Goal: Task Accomplishment & Management: Use online tool/utility

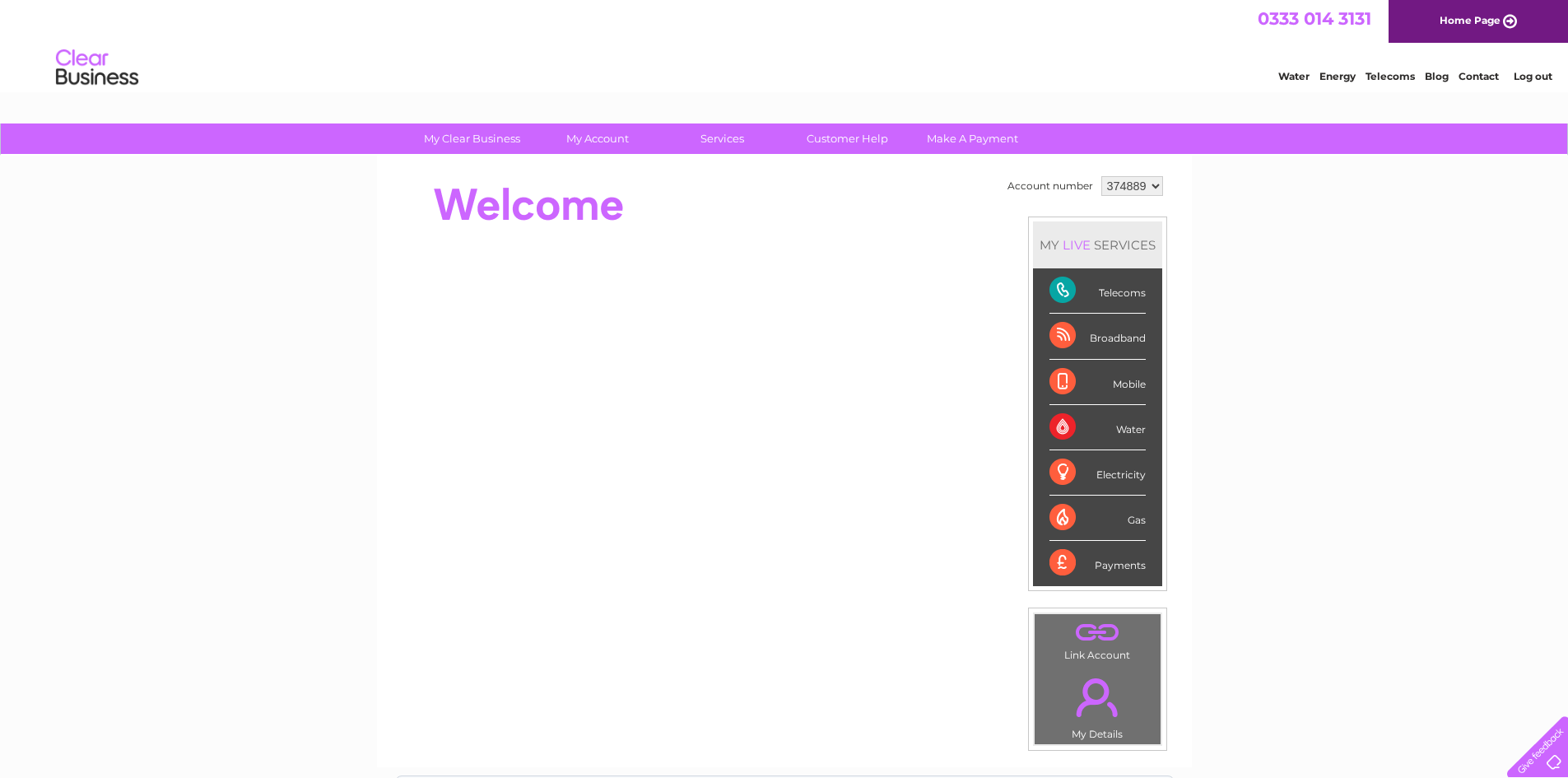
click at [1109, 293] on div "Telecoms" at bounding box center [1098, 290] width 96 height 45
click at [1061, 289] on div "Telecoms" at bounding box center [1098, 290] width 96 height 45
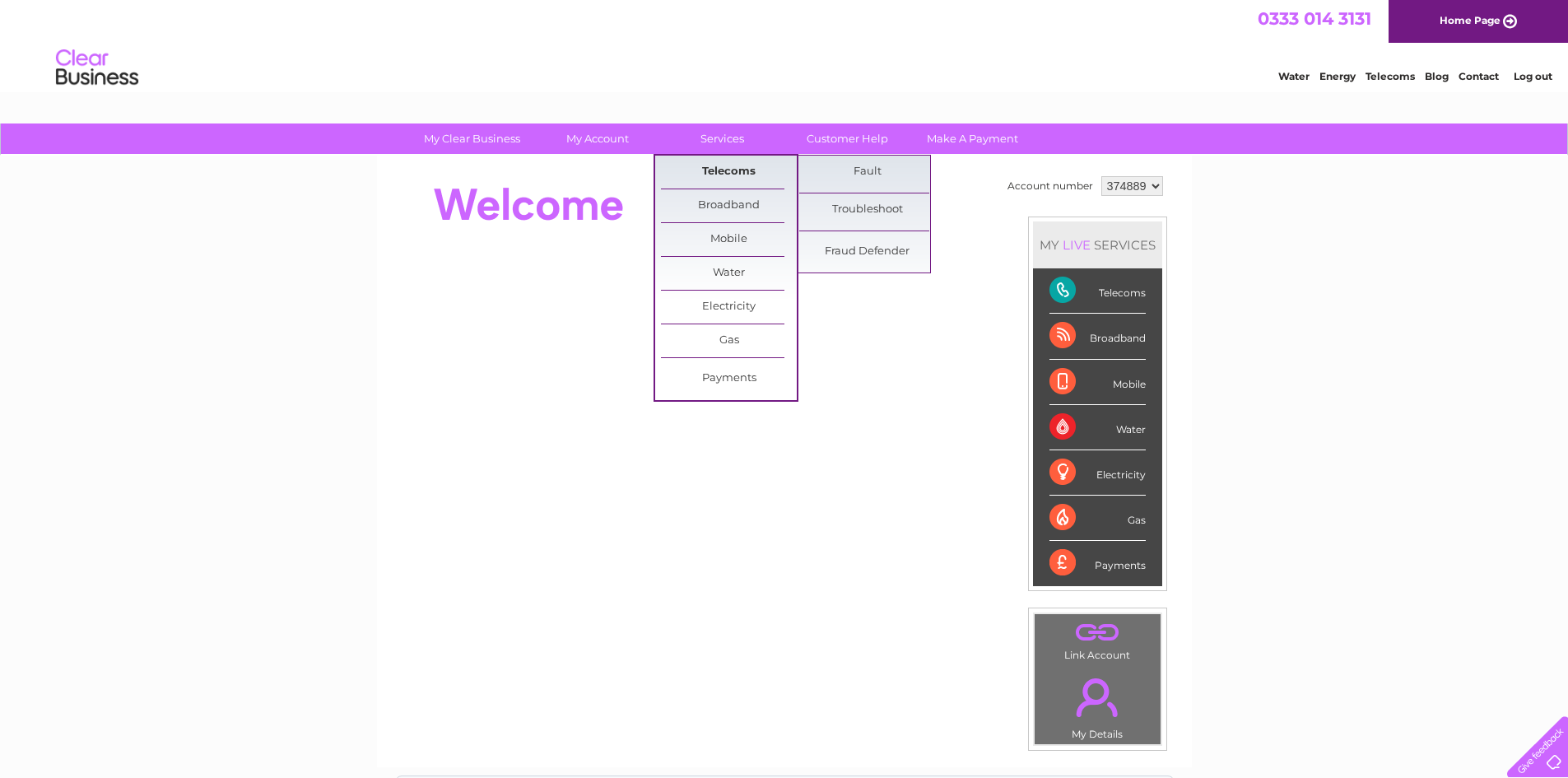
click at [737, 172] on link "Telecoms" at bounding box center [729, 172] width 136 height 33
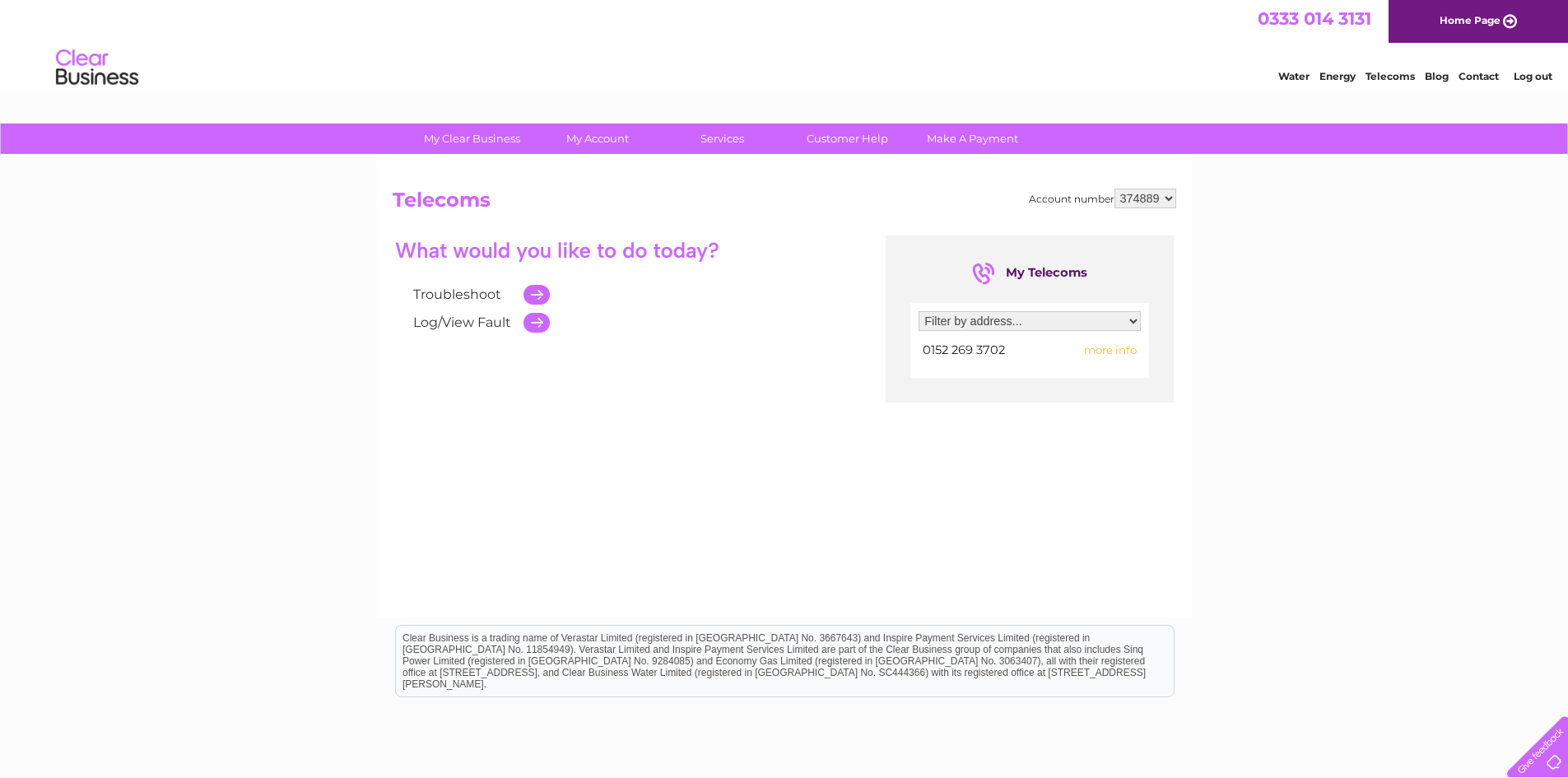
click at [1105, 347] on span "more info" at bounding box center [1110, 350] width 53 height 13
click at [530, 296] on td at bounding box center [533, 295] width 35 height 28
click at [538, 324] on td at bounding box center [533, 323] width 35 height 28
click at [499, 319] on link "Log/View Fault" at bounding box center [462, 323] width 98 height 15
click at [537, 295] on td at bounding box center [533, 295] width 35 height 28
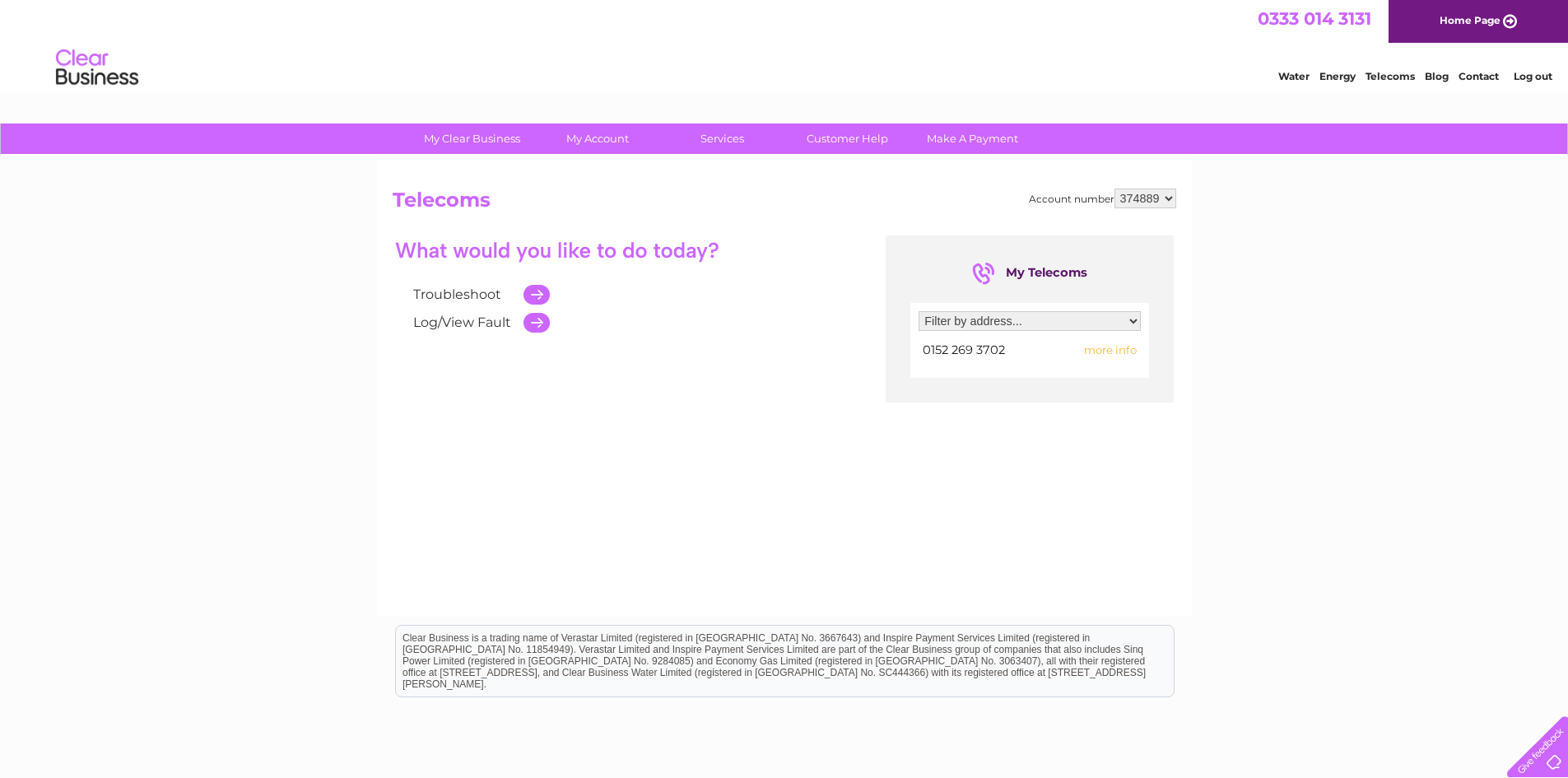
click at [537, 295] on td at bounding box center [533, 295] width 35 height 28
click at [485, 291] on link "Troubleshoot" at bounding box center [458, 295] width 88 height 15
